Goal: Task Accomplishment & Management: Manage account settings

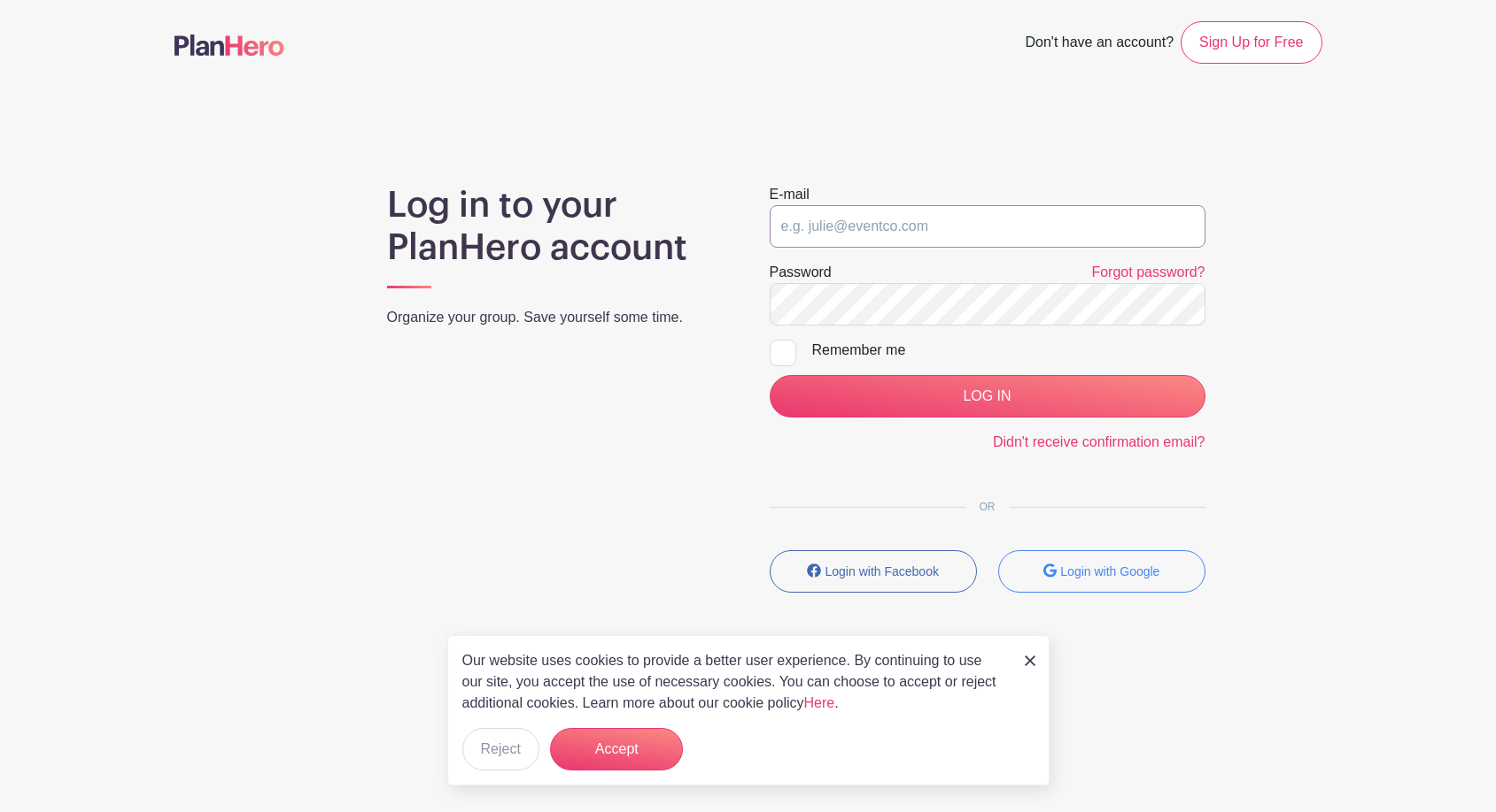
click at [999, 234] on input "email" at bounding box center [987, 227] width 436 height 43
type input "[EMAIL_ADDRESS][DOMAIN_NAME]"
click at [769, 376] on input "LOG IN" at bounding box center [987, 397] width 436 height 43
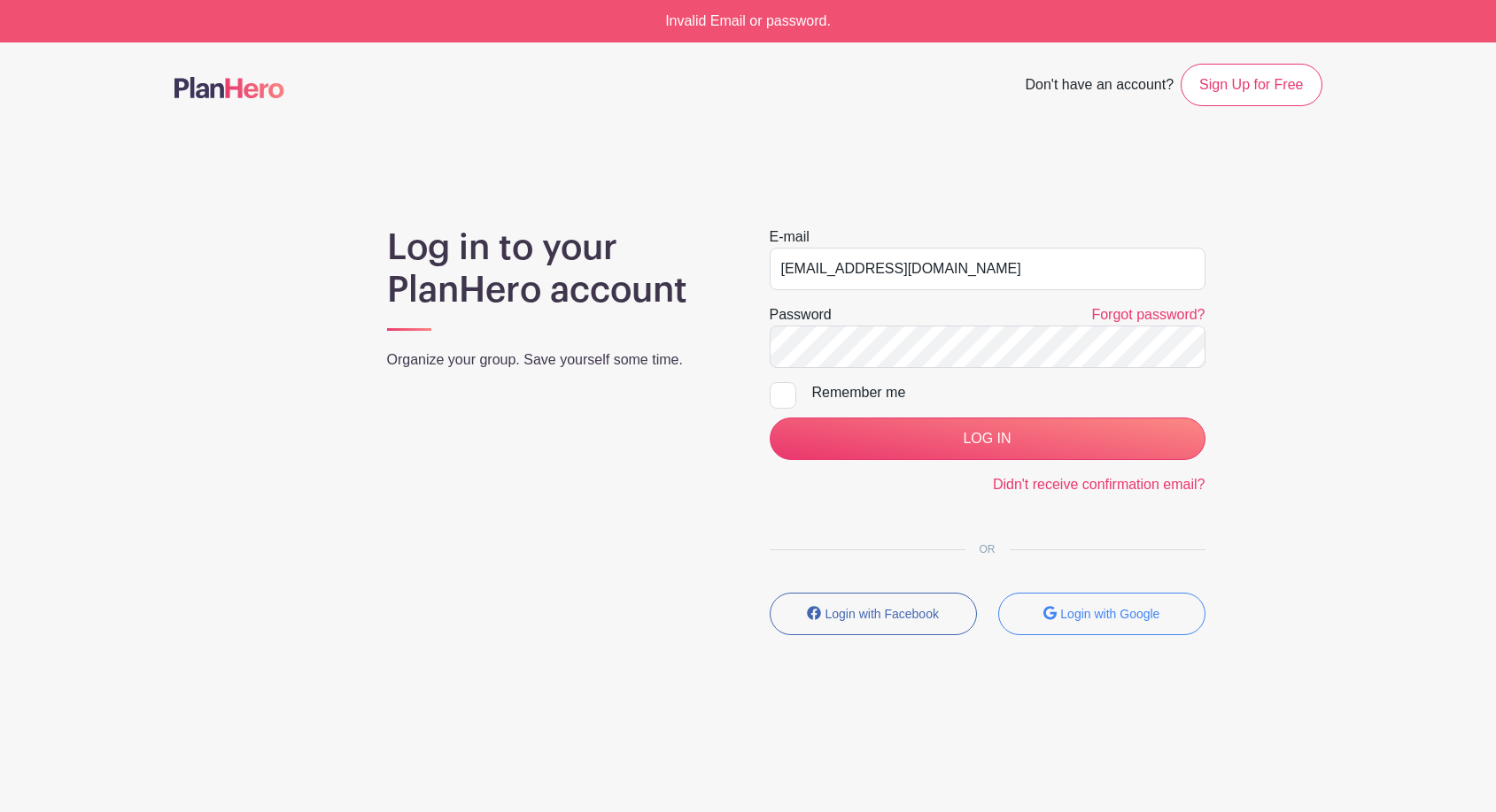
click at [916, 336] on div "Password Forgot password?" at bounding box center [987, 337] width 436 height 64
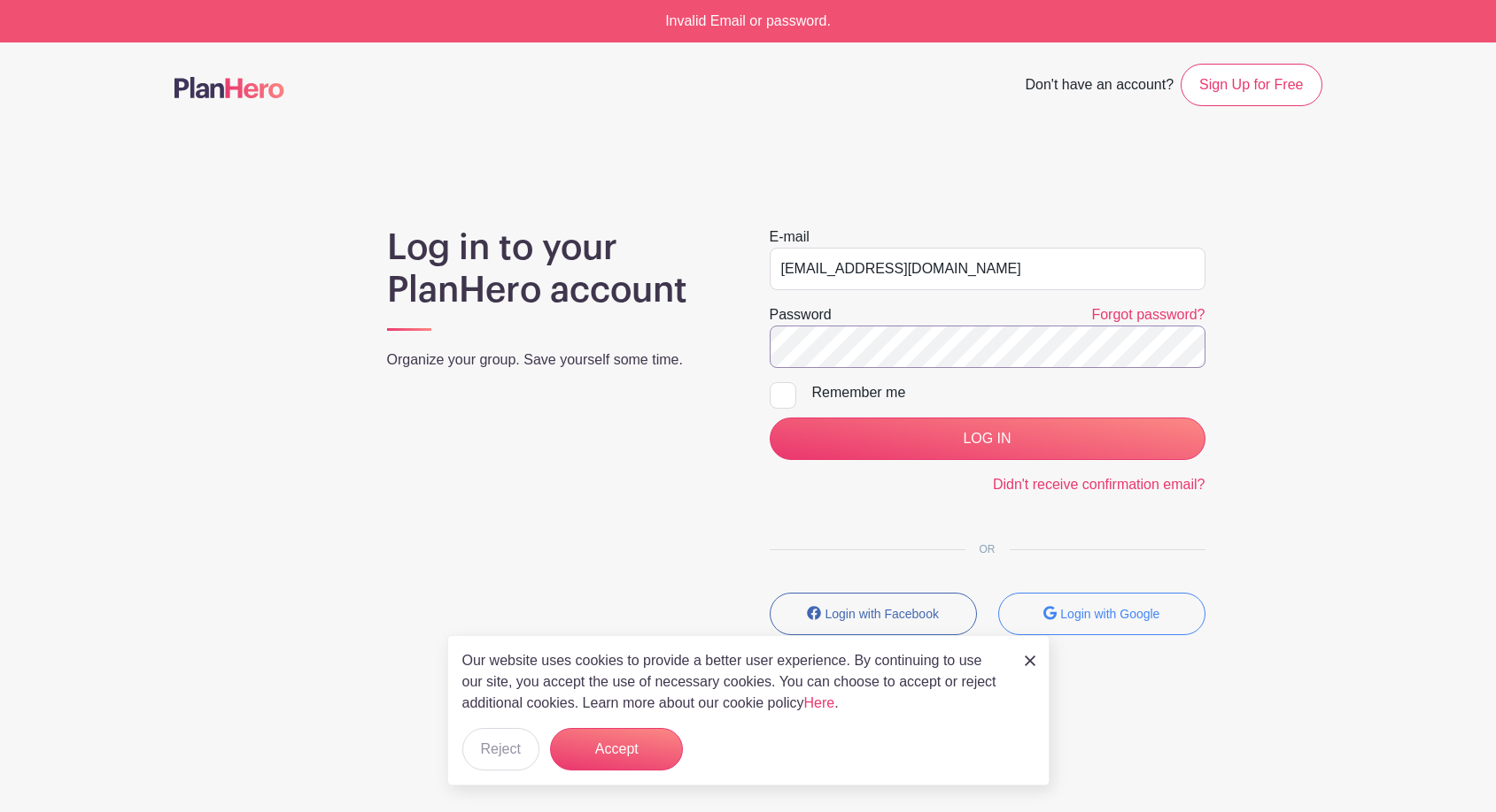
click at [769, 417] on input "LOG IN" at bounding box center [987, 438] width 436 height 43
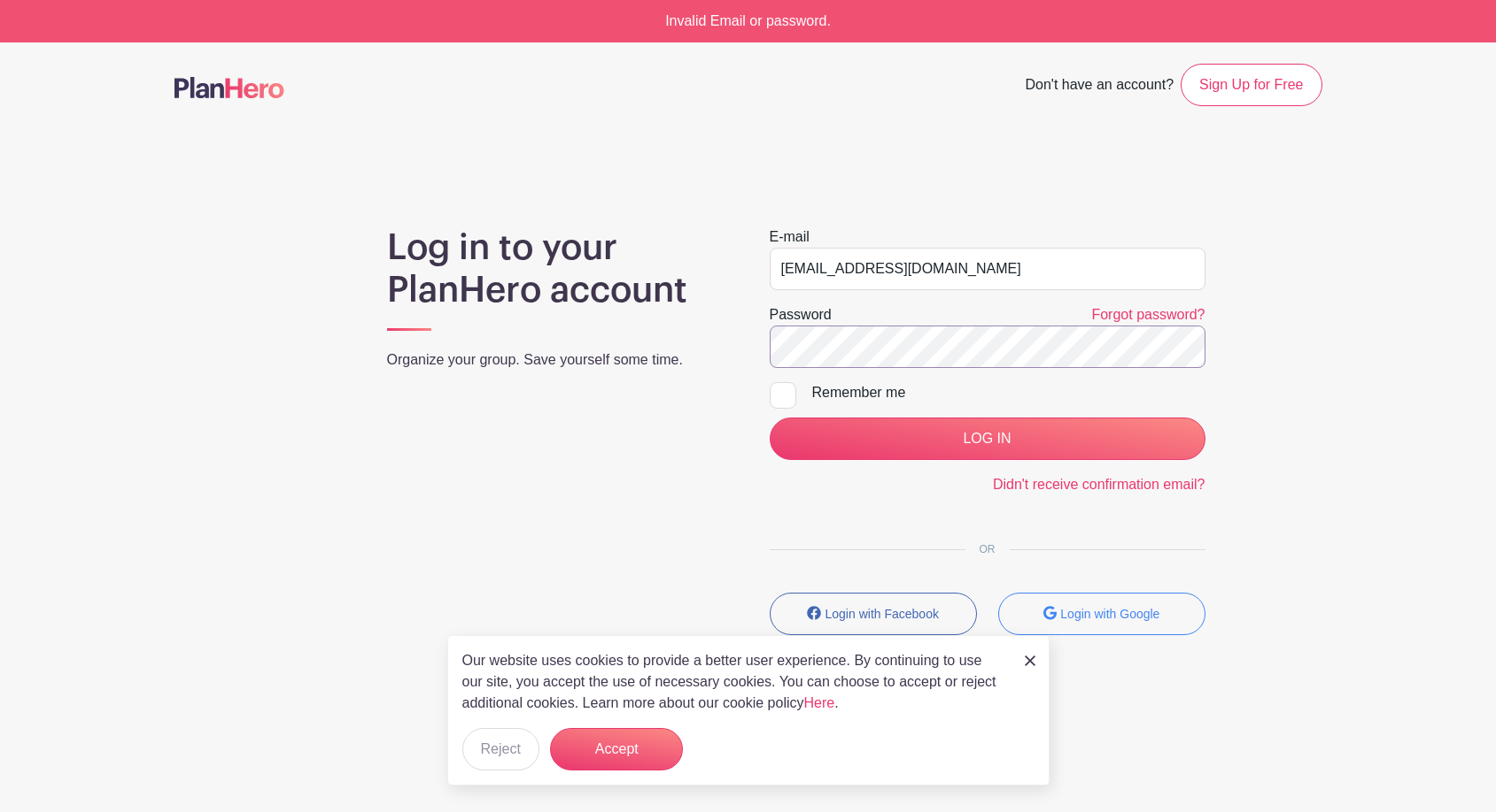
click at [769, 417] on input "LOG IN" at bounding box center [987, 438] width 436 height 43
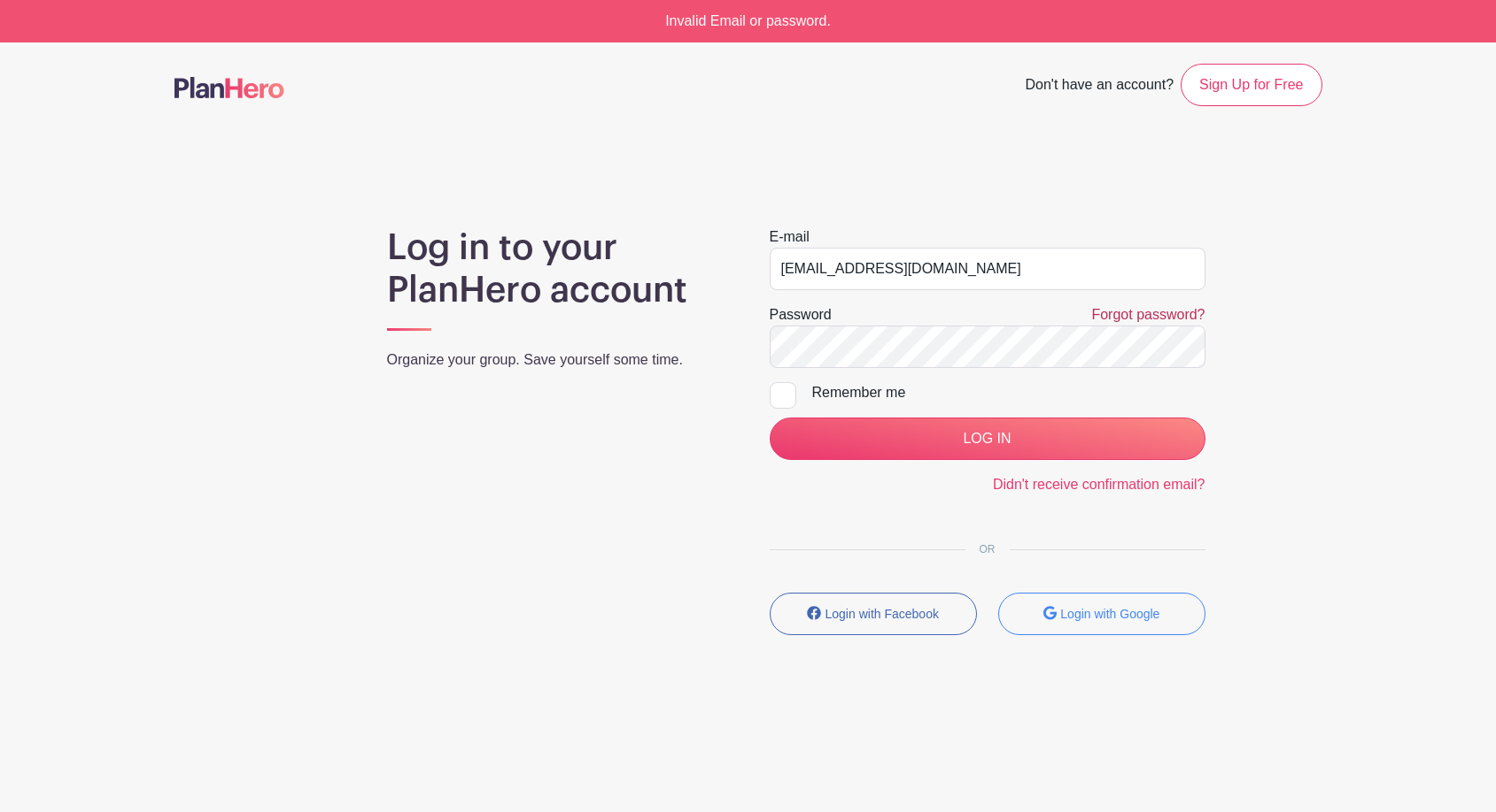
click at [1100, 307] on link "Forgot password?" at bounding box center [1147, 314] width 113 height 15
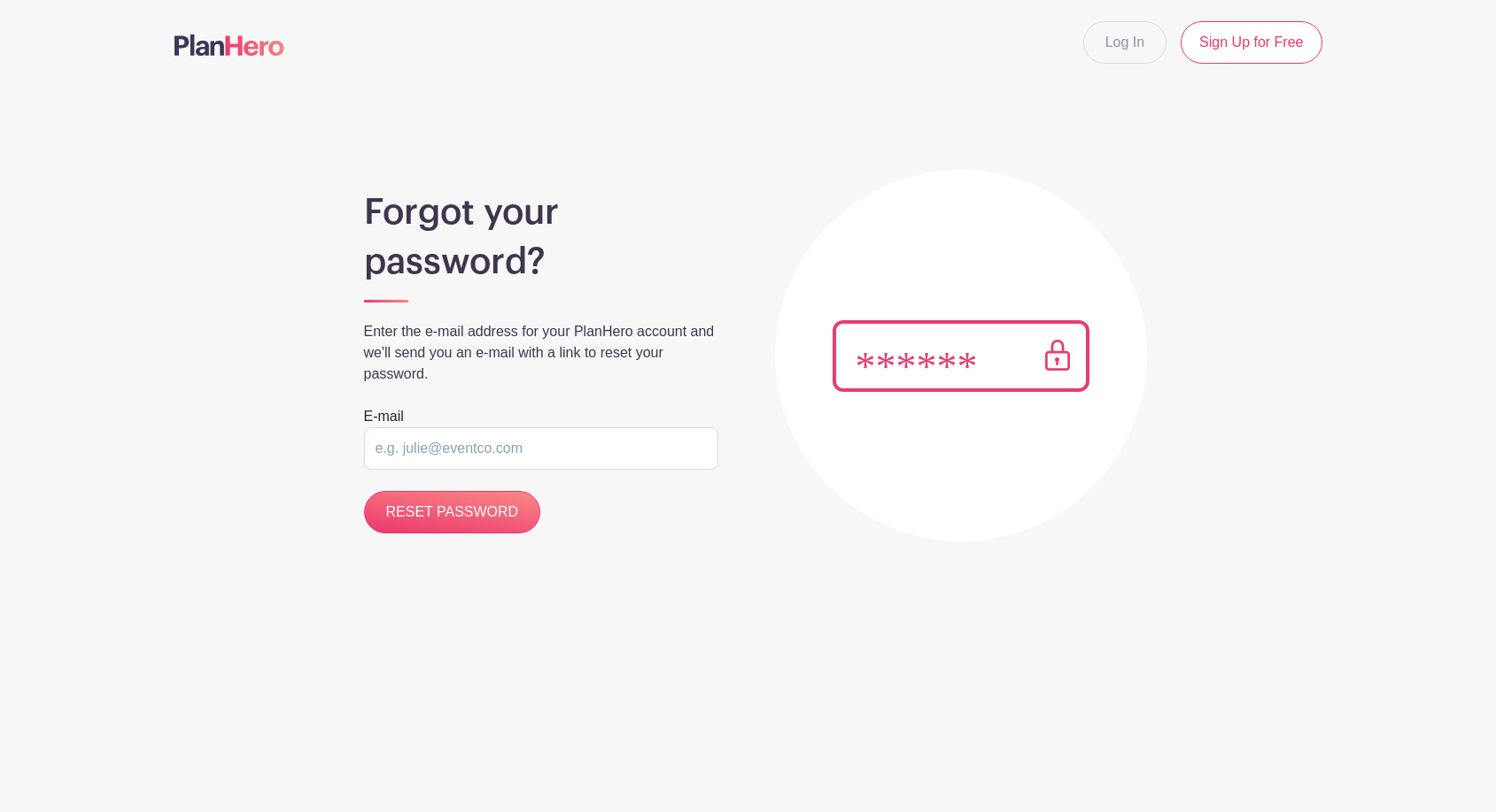
click at [569, 462] on input "email" at bounding box center [541, 448] width 354 height 43
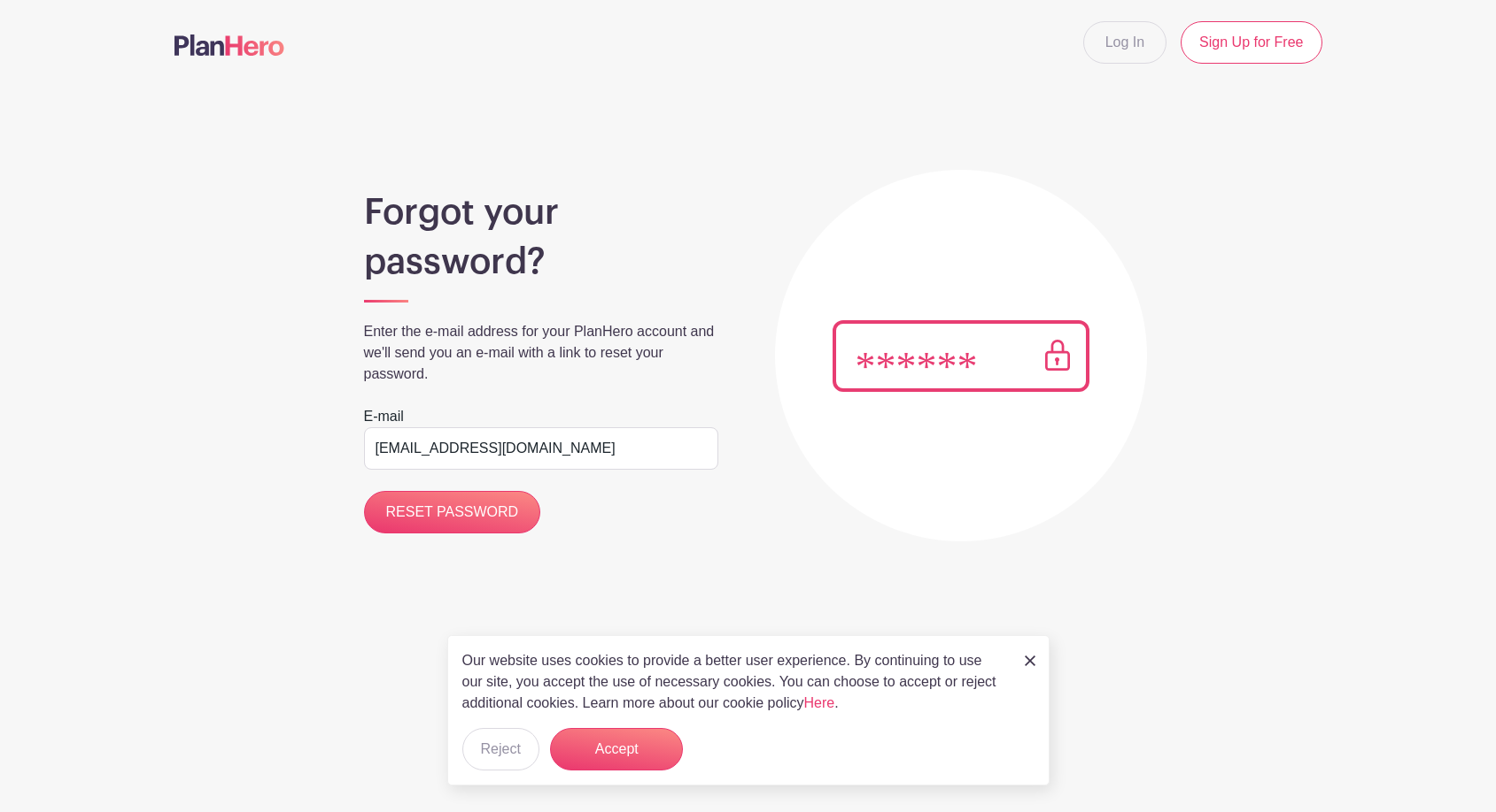
type input "[EMAIL_ADDRESS][DOMAIN_NAME]"
click at [364, 491] on input "RESET PASSWORD" at bounding box center [452, 512] width 177 height 43
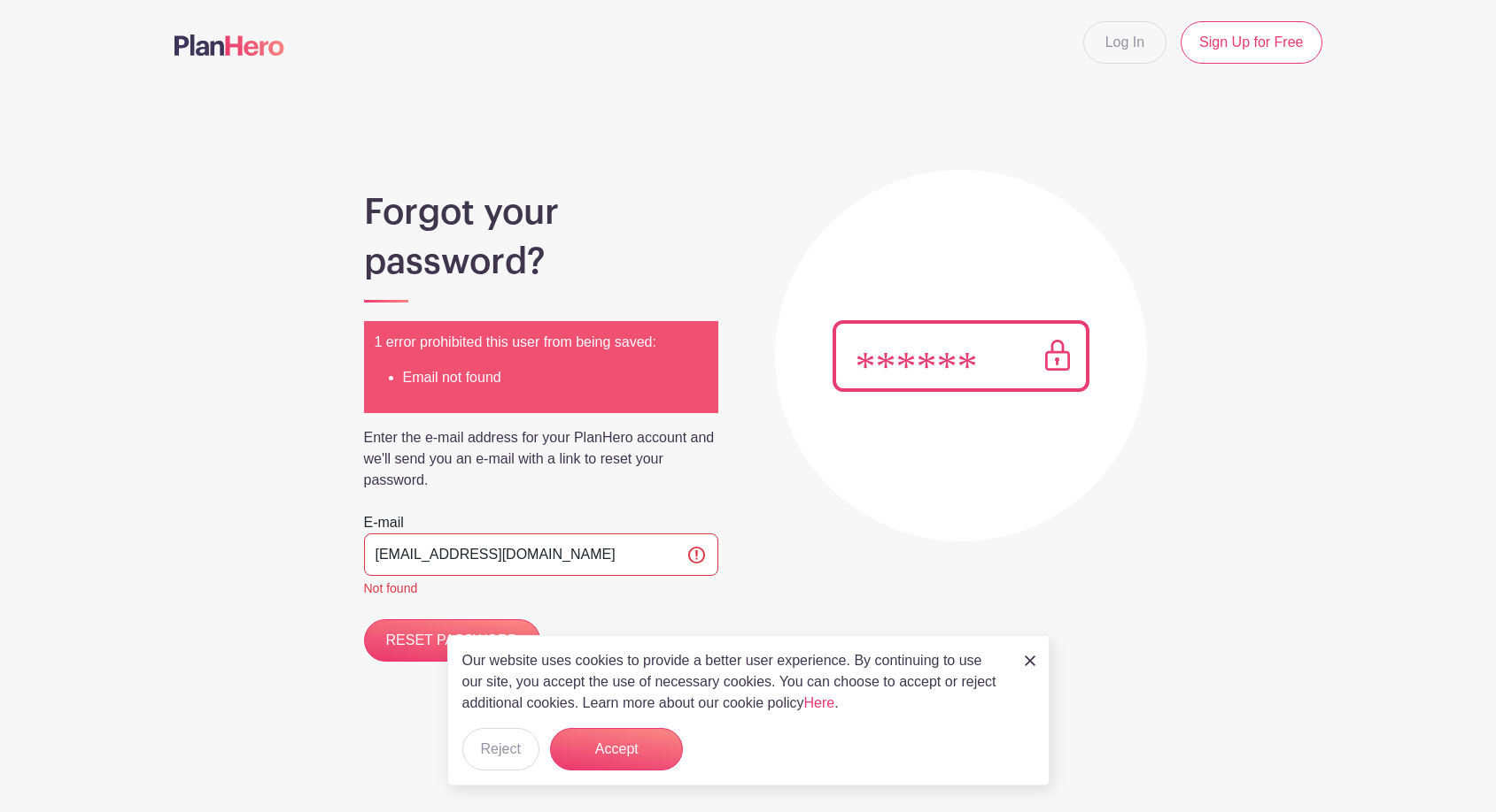
click at [1036, 657] on div "Our website uses cookies to provide a better user experience. By continuing to …" at bounding box center [748, 710] width 603 height 151
click at [1036, 666] on div "Our website uses cookies to provide a better user experience. By continuing to …" at bounding box center [748, 710] width 603 height 151
click at [1025, 665] on img at bounding box center [1029, 661] width 11 height 11
